Goal: Obtain resource: Download file/media

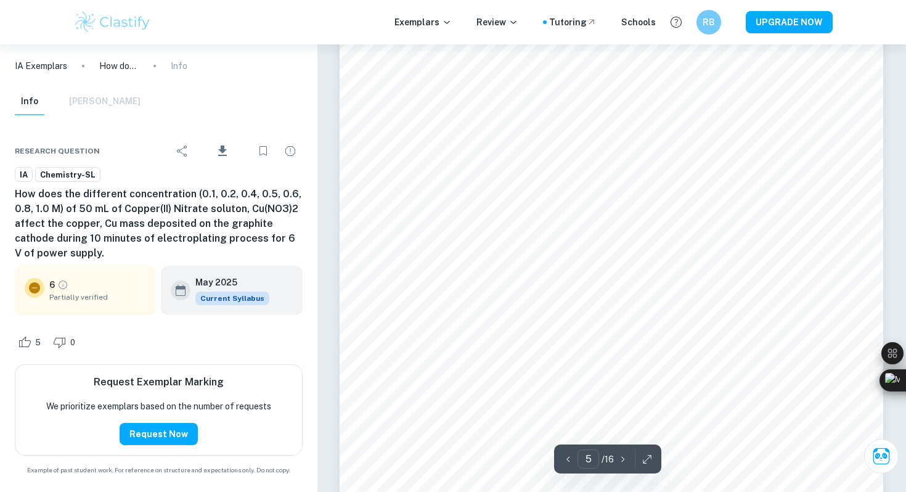
scroll to position [3304, 0]
click at [643, 460] on icon "button" at bounding box center [647, 459] width 12 height 12
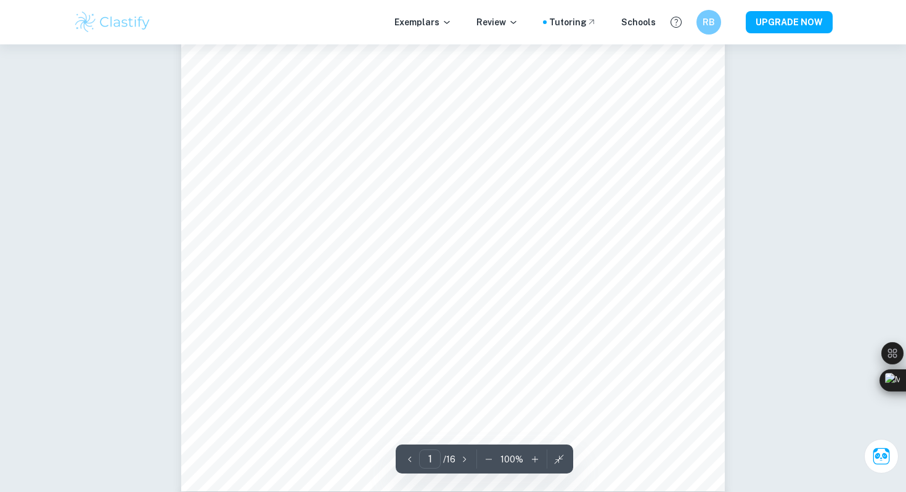
scroll to position [0, 0]
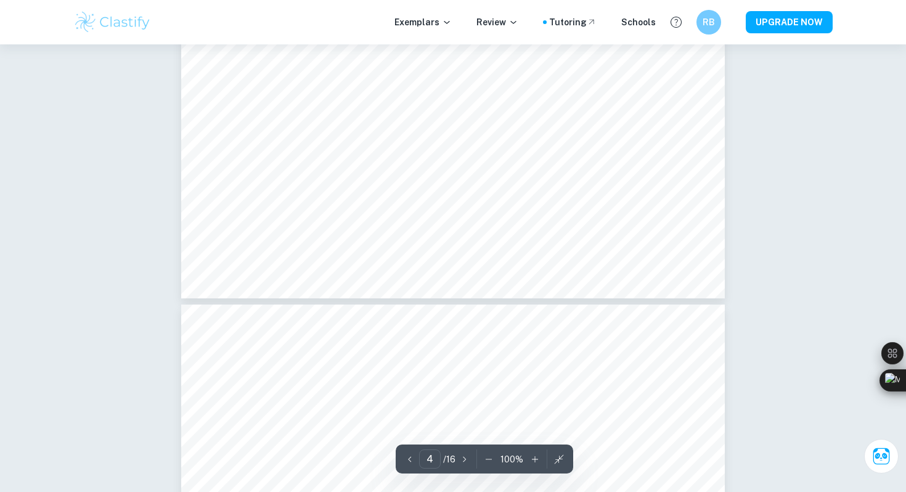
type input "5"
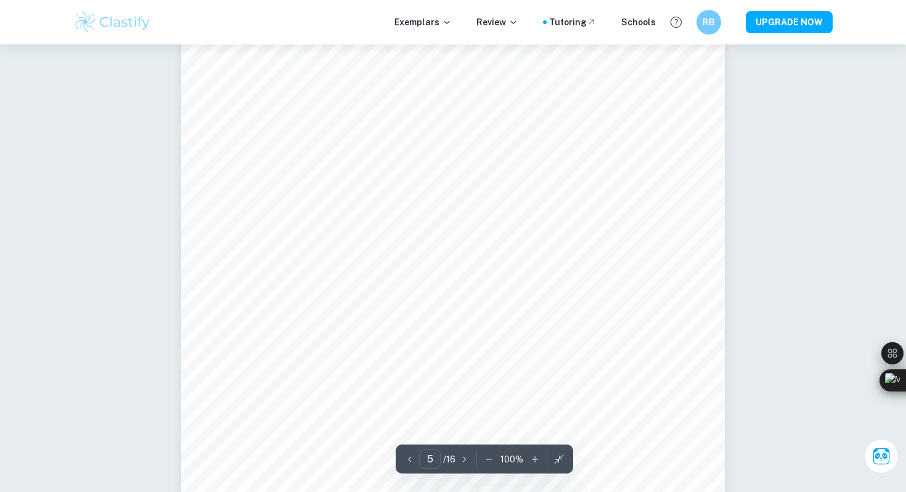
scroll to position [3366, 0]
click at [490, 471] on div "5 ​ / 16 100 %" at bounding box center [485, 459] width 178 height 29
click at [490, 463] on icon "button" at bounding box center [489, 459] width 12 height 12
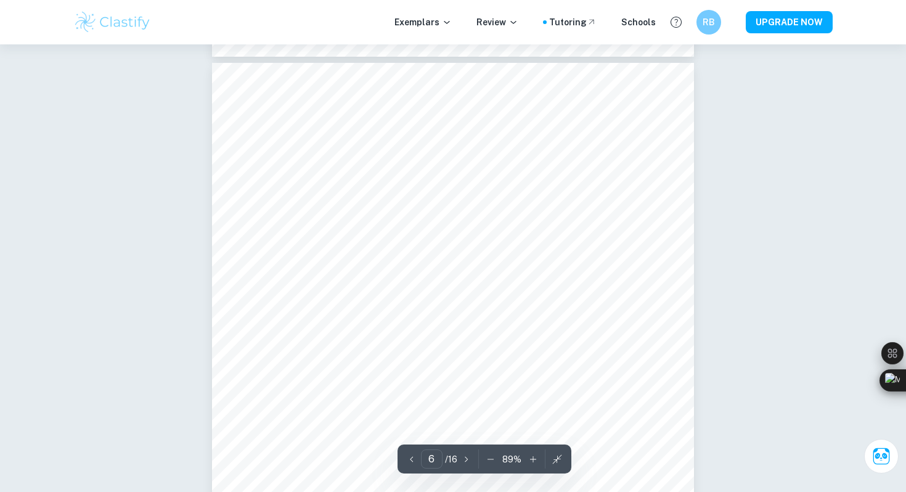
type input "5"
click at [487, 449] on div "89 %" at bounding box center [512, 458] width 61 height 19
click at [487, 457] on icon "button" at bounding box center [491, 459] width 12 height 12
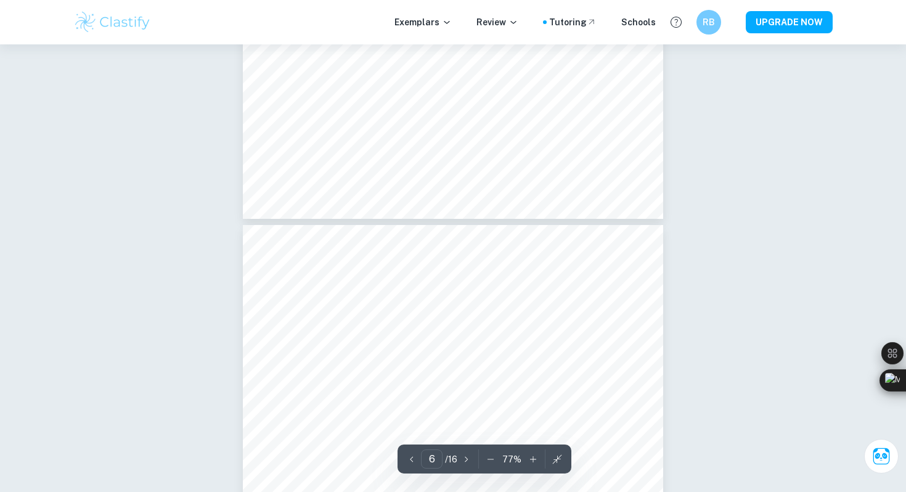
type input "5"
click at [489, 457] on icon "button" at bounding box center [491, 459] width 12 height 12
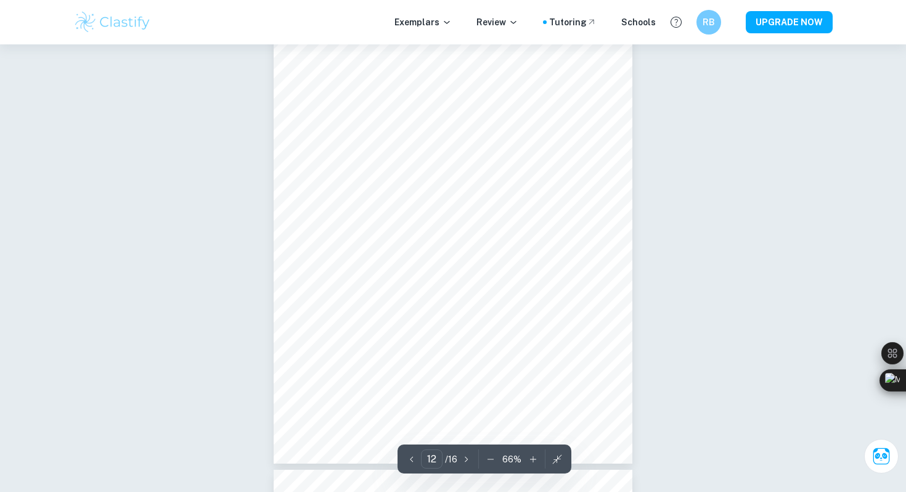
scroll to position [5675, 0]
type input "10"
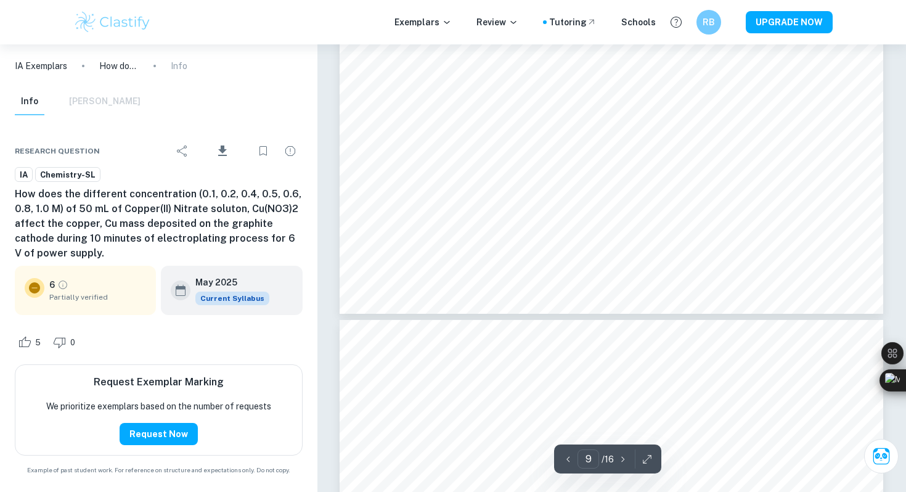
scroll to position [6630, 0]
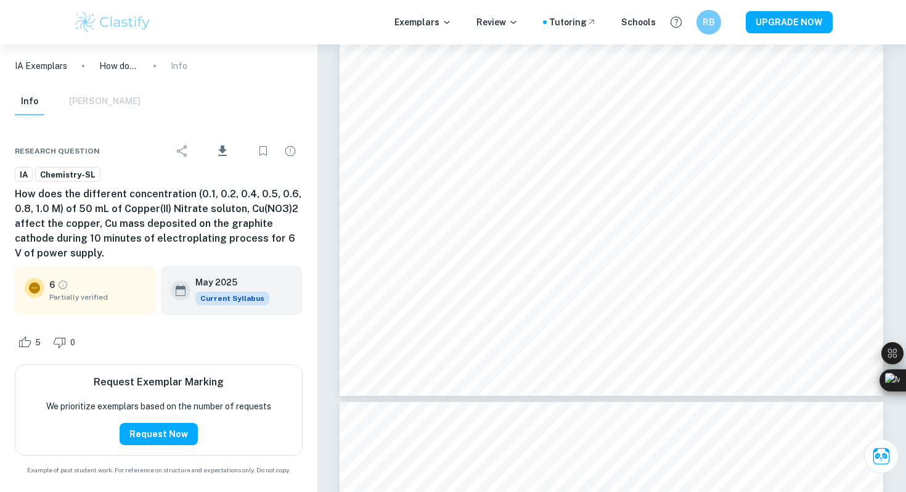
click at [104, 100] on div "Info Mark Scheme" at bounding box center [78, 101] width 126 height 27
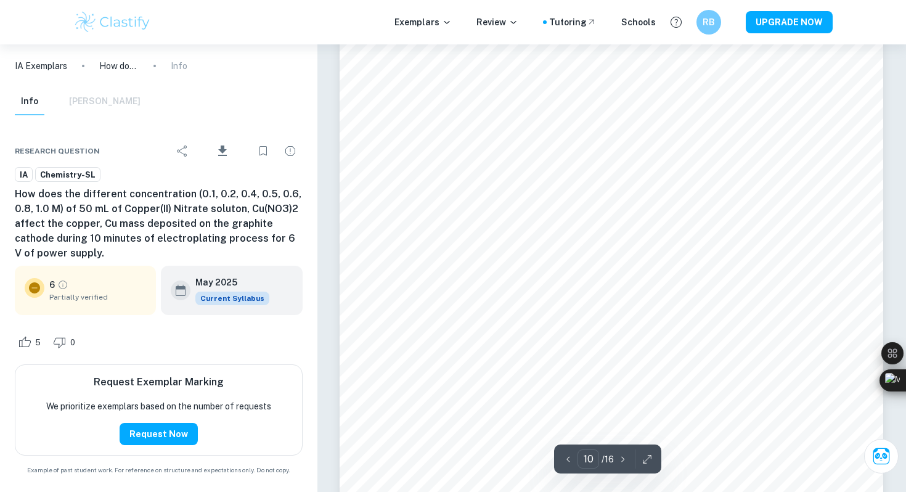
scroll to position [7075, 0]
click at [217, 153] on icon "Download" at bounding box center [222, 151] width 15 height 15
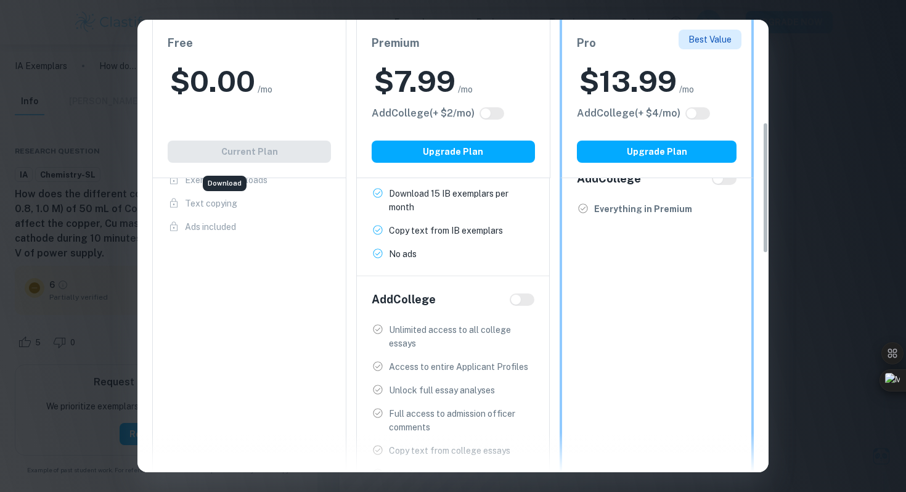
scroll to position [467, 0]
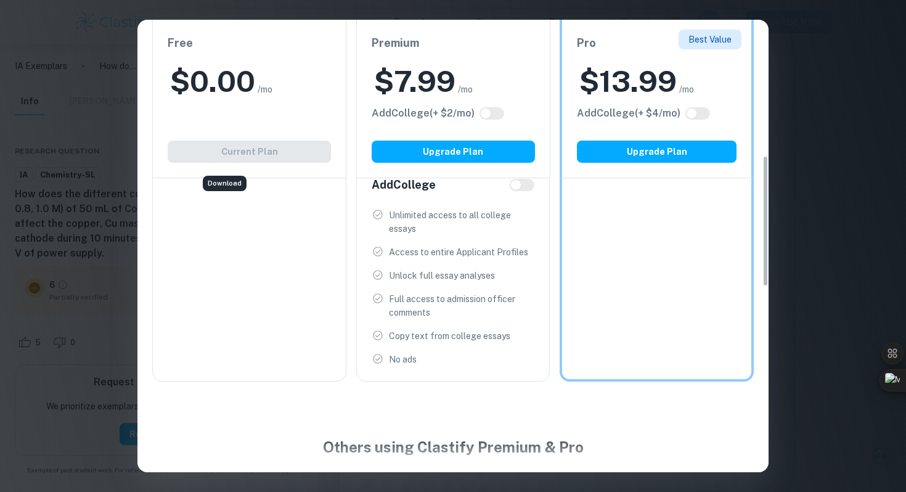
click at [780, 57] on div "Easily Ace Your IB Coursework & Crush College Essays. Get Clastify Premium Get …" at bounding box center [453, 246] width 906 height 492
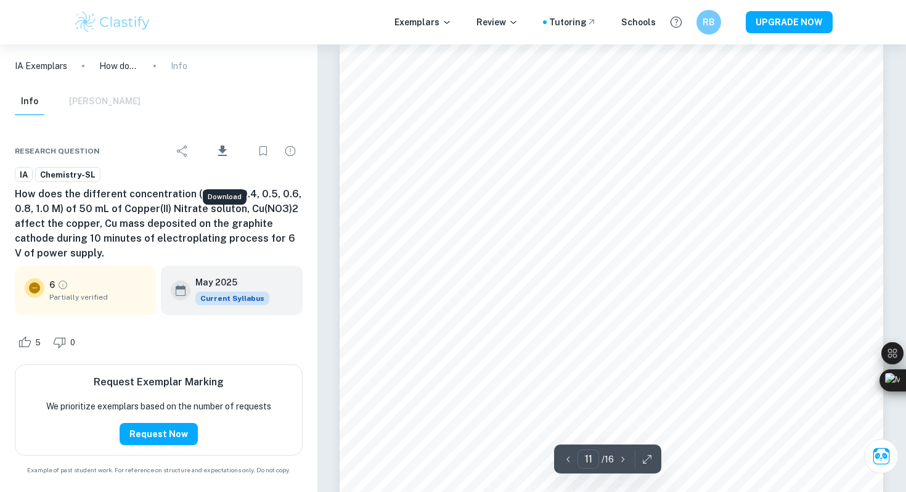
scroll to position [7777, 0]
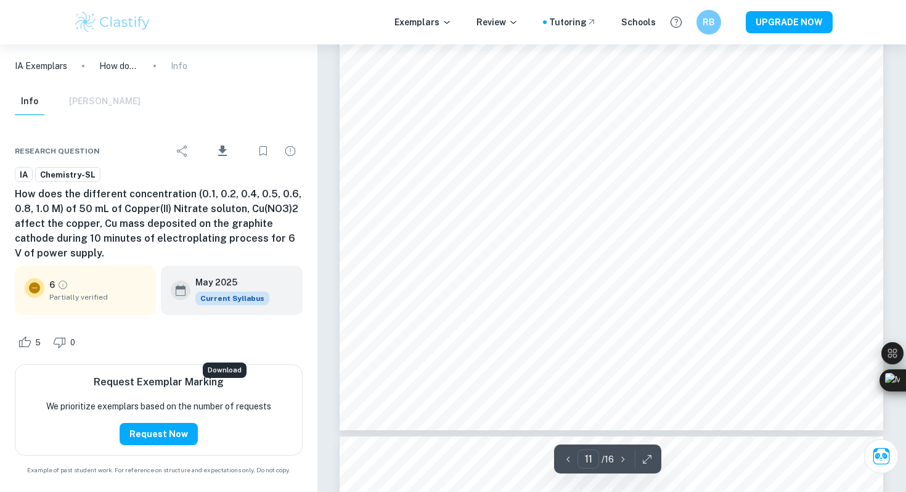
type input "12"
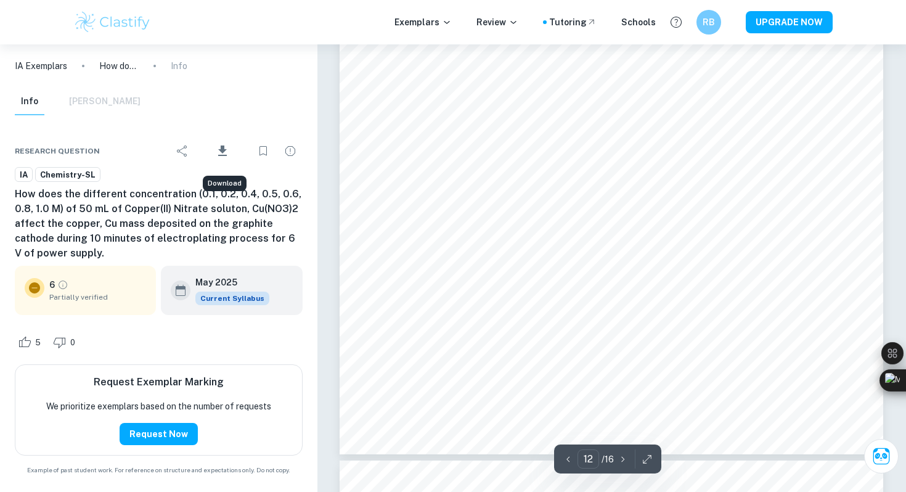
scroll to position [8894, 0]
